Goal: Check status: Check status

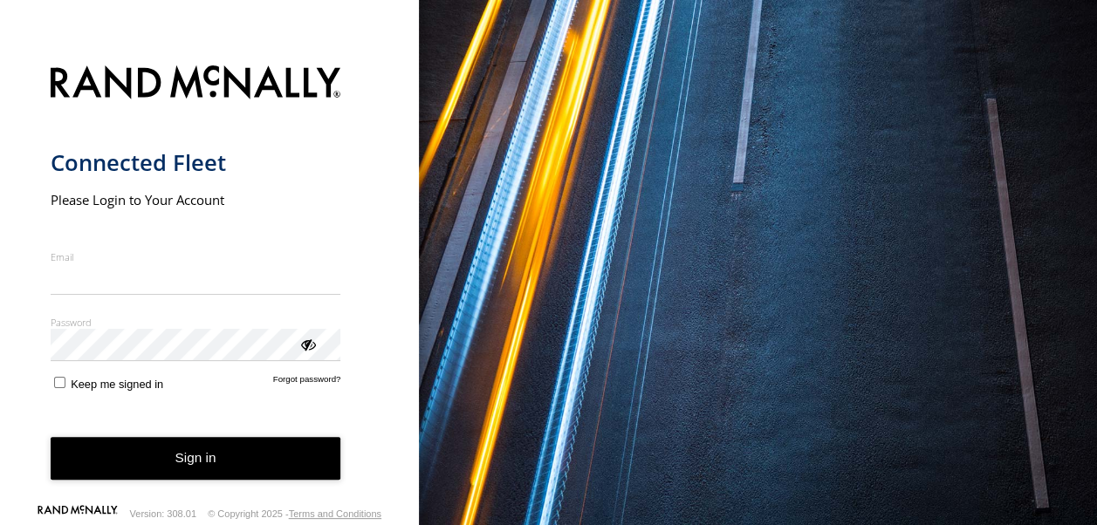
type input "**********"
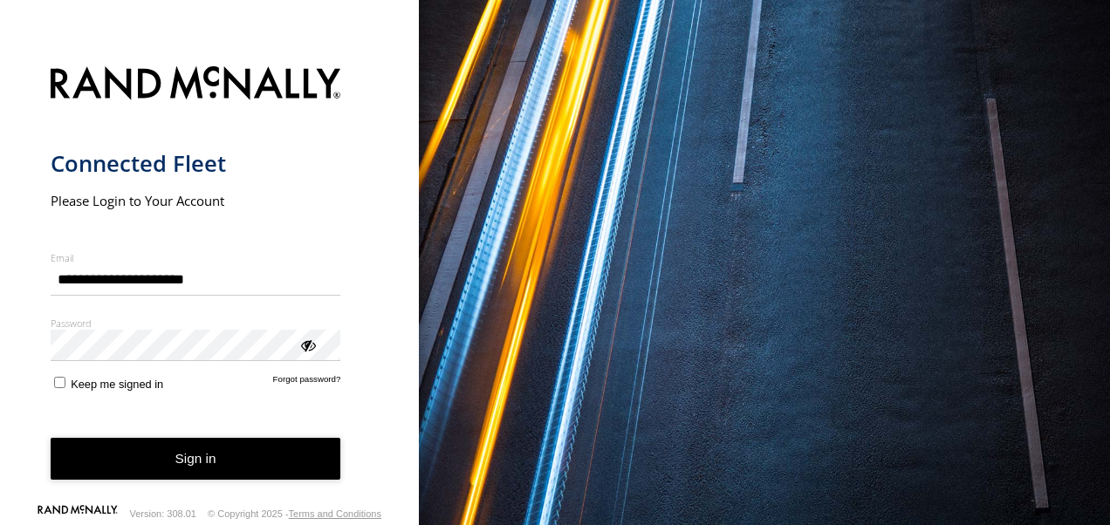
drag, startPoint x: 168, startPoint y: 459, endPoint x: 176, endPoint y: 460, distance: 8.8
click at [172, 459] on button "Sign in" at bounding box center [196, 459] width 291 height 43
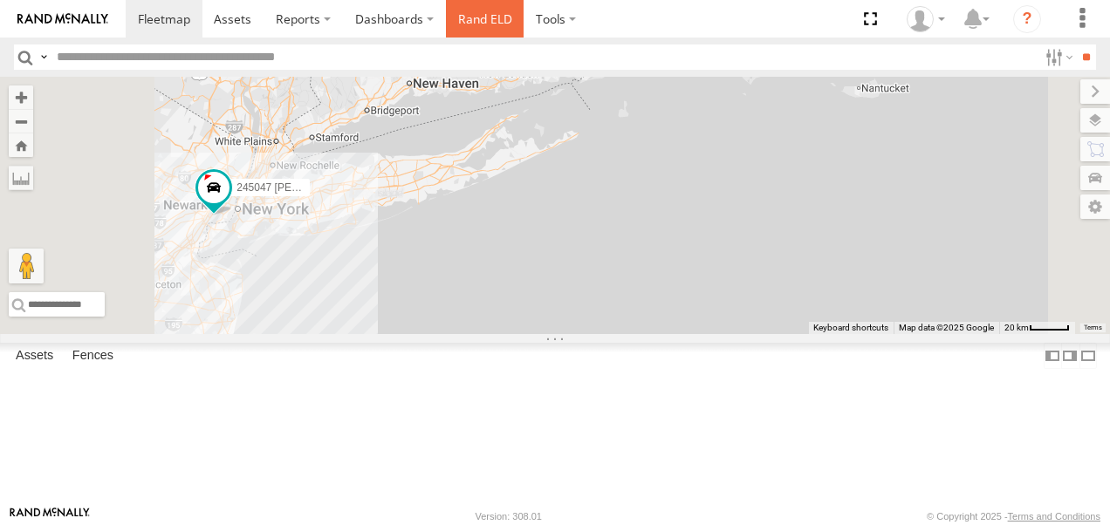
click at [478, 24] on link "Rand ELD" at bounding box center [485, 19] width 79 height 38
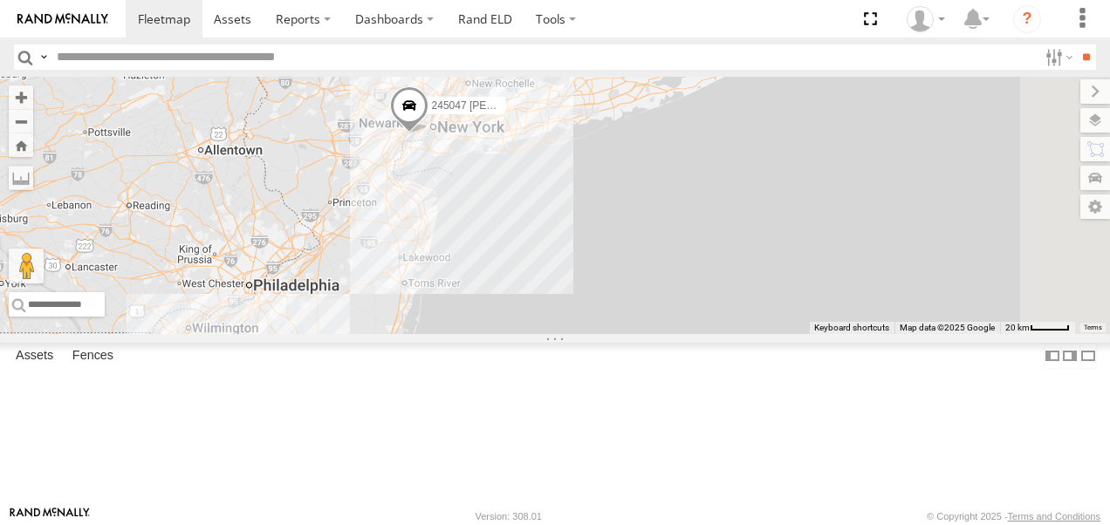
drag, startPoint x: 768, startPoint y: 241, endPoint x: 569, endPoint y: 379, distance: 242.1
click at [569, 334] on div "245047 [PERSON_NAME] 245048 [PERSON_NAME] 468332 [PERSON_NAME] 54782 Hino 39029…" at bounding box center [555, 205] width 1110 height 257
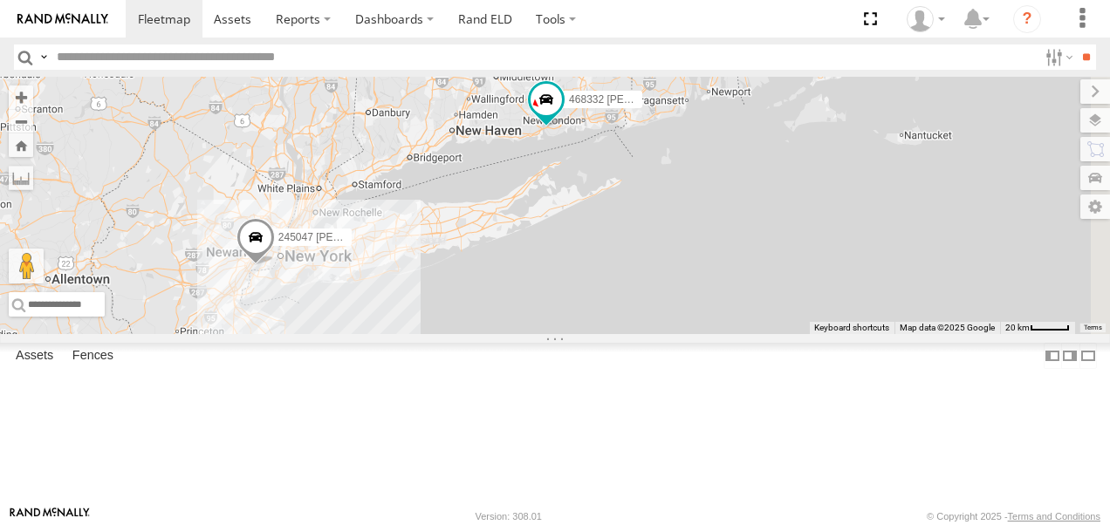
drag, startPoint x: 811, startPoint y: 305, endPoint x: 633, endPoint y: 454, distance: 231.7
click at [633, 334] on div "245047 [PERSON_NAME] 390294 [PERSON_NAME] 468332 [PERSON_NAME]" at bounding box center [555, 205] width 1110 height 257
